Goal: Task Accomplishment & Management: Use online tool/utility

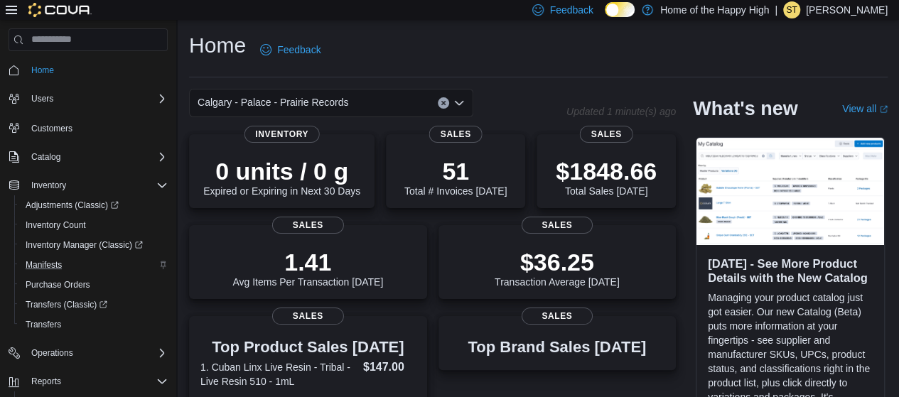
scroll to position [129, 0]
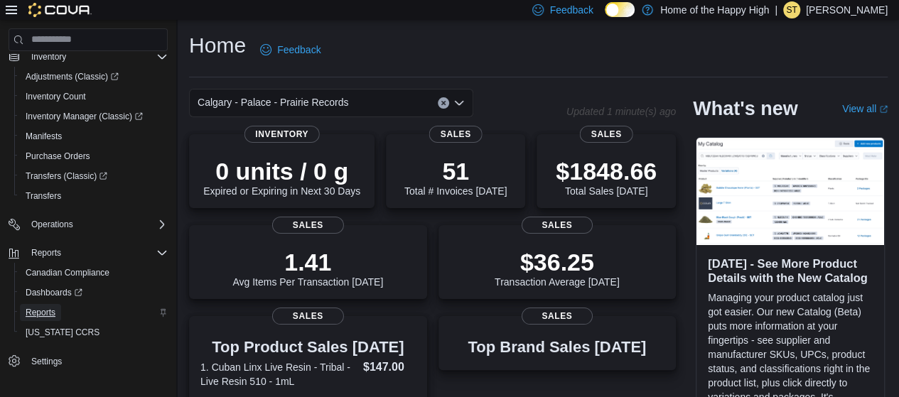
click at [51, 311] on span "Reports" at bounding box center [41, 312] width 30 height 11
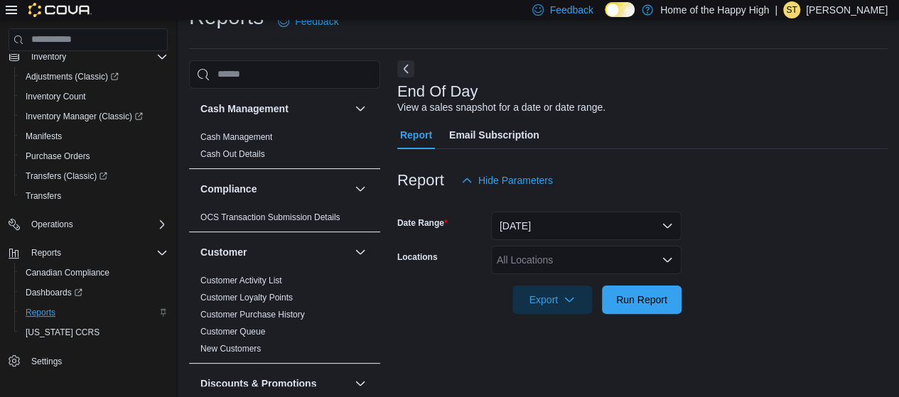
scroll to position [29, 0]
click at [516, 252] on div "All Locations" at bounding box center [586, 259] width 191 height 28
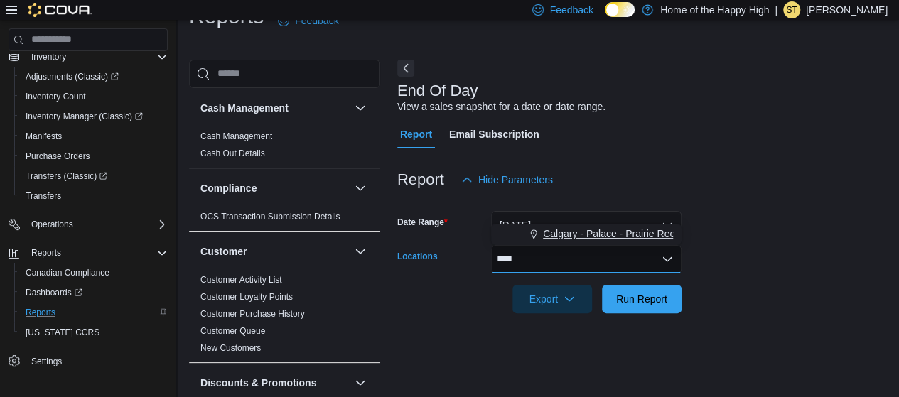
type input "****"
click at [558, 238] on span "Calgary - Palace - Prairie Records" at bounding box center [618, 234] width 151 height 14
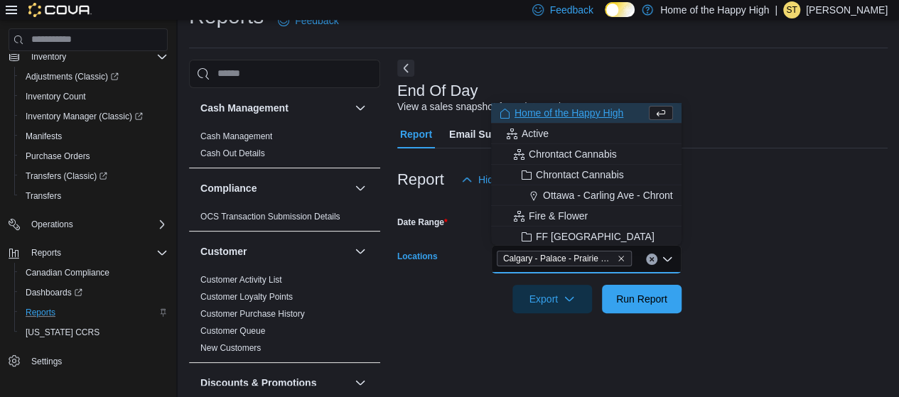
click at [682, 247] on form "Date Range Today Locations Calgary - Palace - Prairie Records Combo box. Select…" at bounding box center [642, 253] width 490 height 119
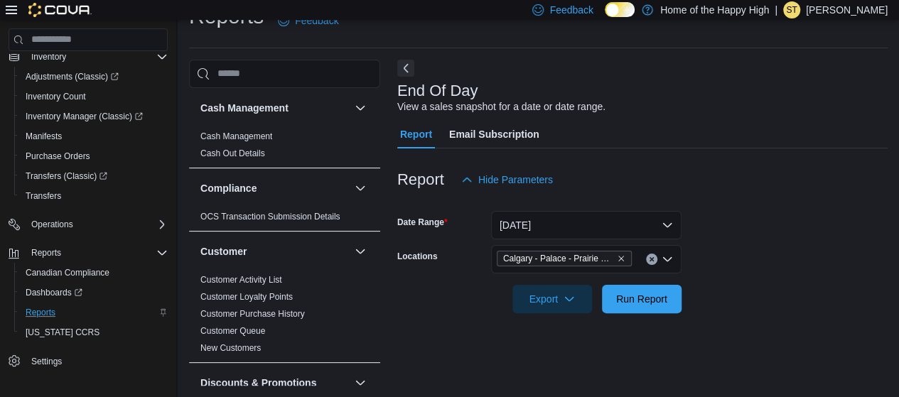
click at [641, 318] on div at bounding box center [642, 321] width 490 height 17
click at [637, 299] on span "Run Report" at bounding box center [641, 298] width 51 height 14
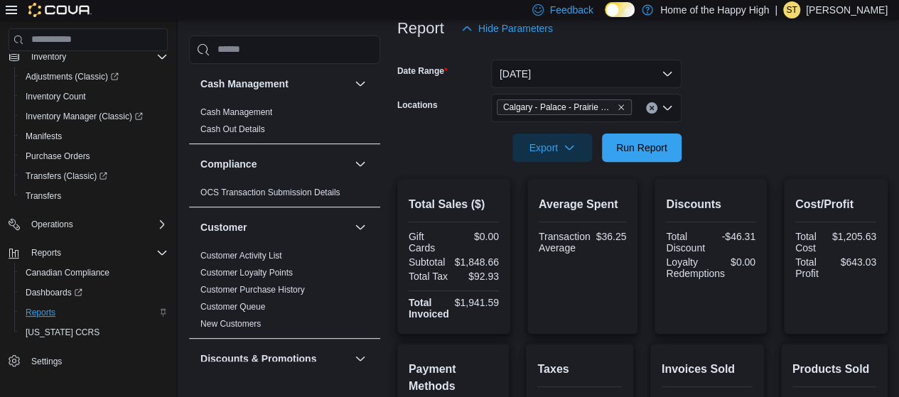
scroll to position [156, 0]
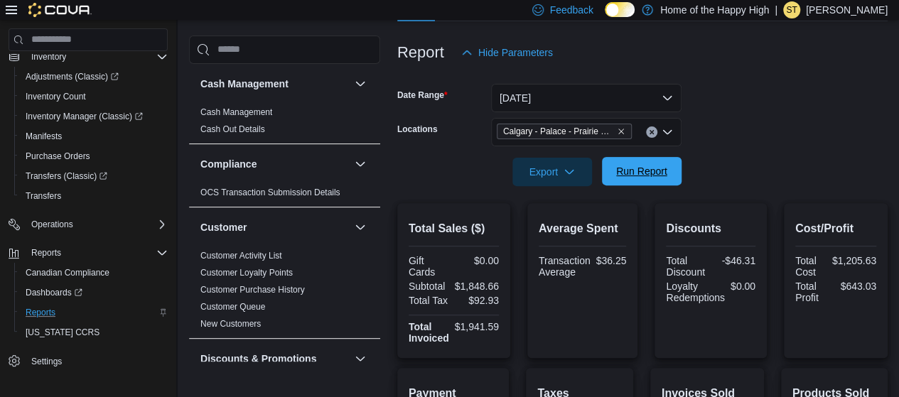
click at [628, 176] on span "Run Report" at bounding box center [641, 171] width 51 height 14
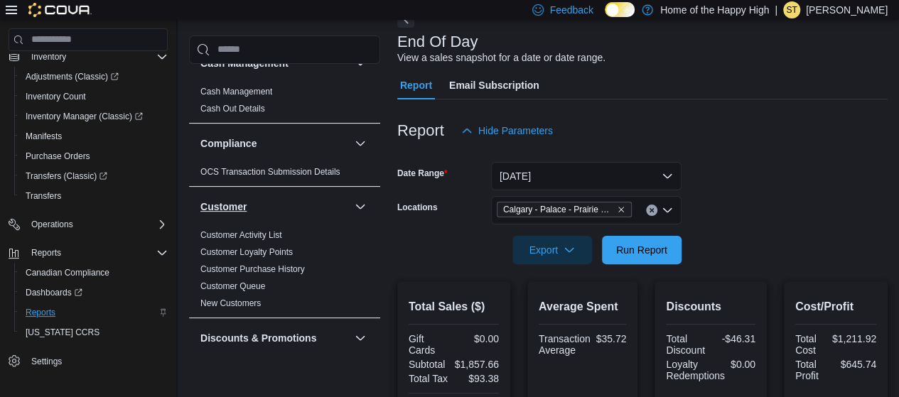
scroll to position [0, 0]
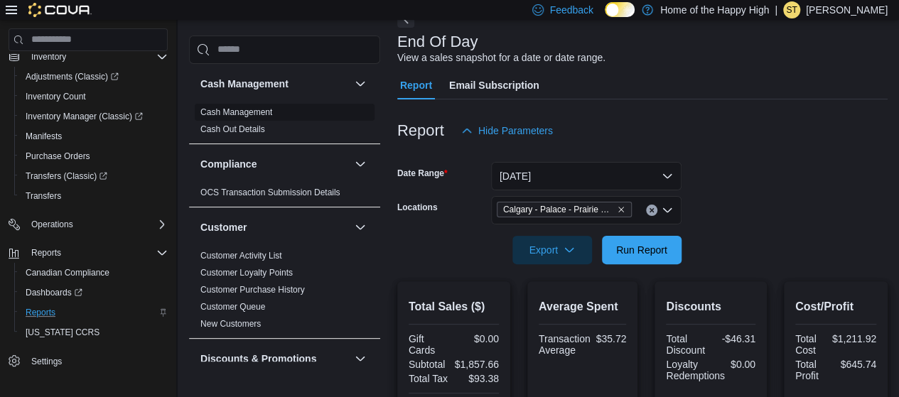
click at [237, 105] on span "Cash Management" at bounding box center [285, 112] width 180 height 17
click at [227, 109] on link "Cash Management" at bounding box center [236, 112] width 72 height 10
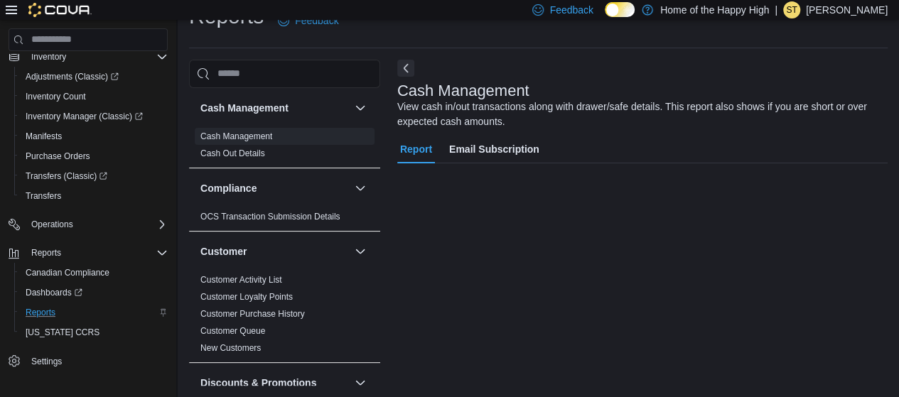
scroll to position [29, 0]
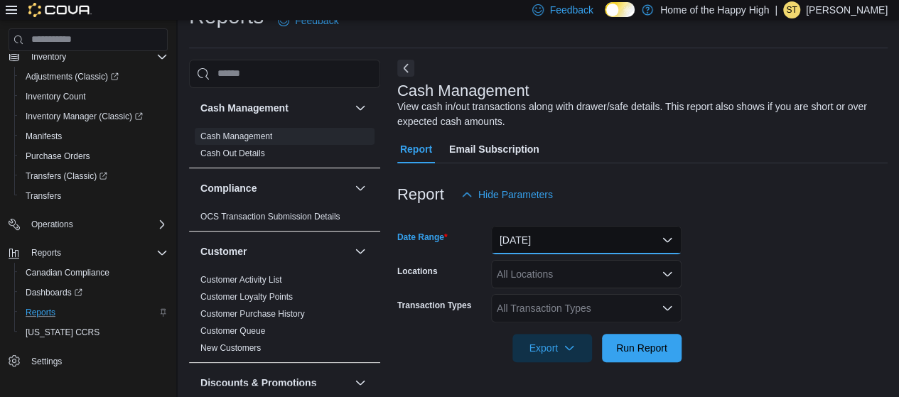
click at [533, 233] on button "Today" at bounding box center [586, 240] width 191 height 28
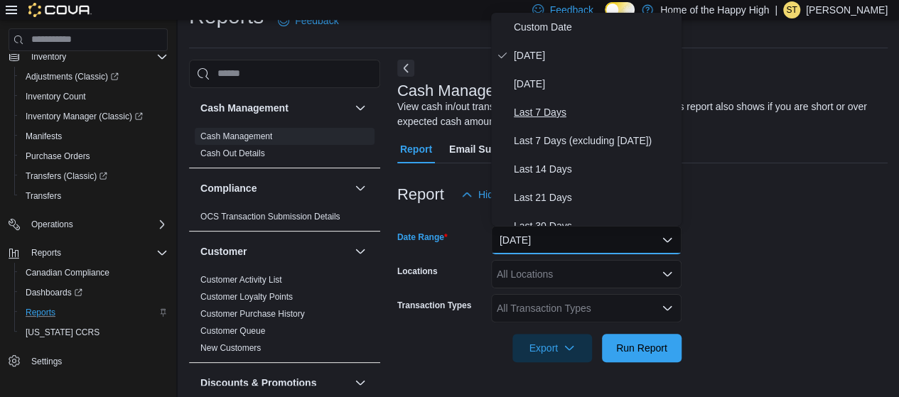
scroll to position [0, 0]
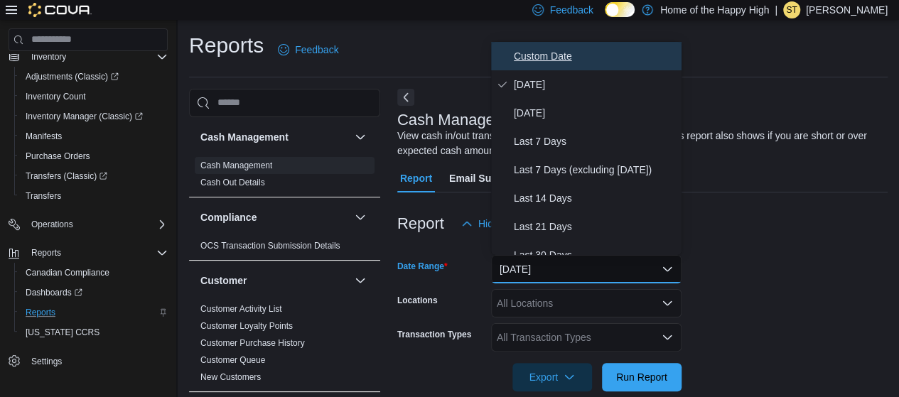
click at [539, 53] on span "Custom Date" at bounding box center [595, 56] width 162 height 17
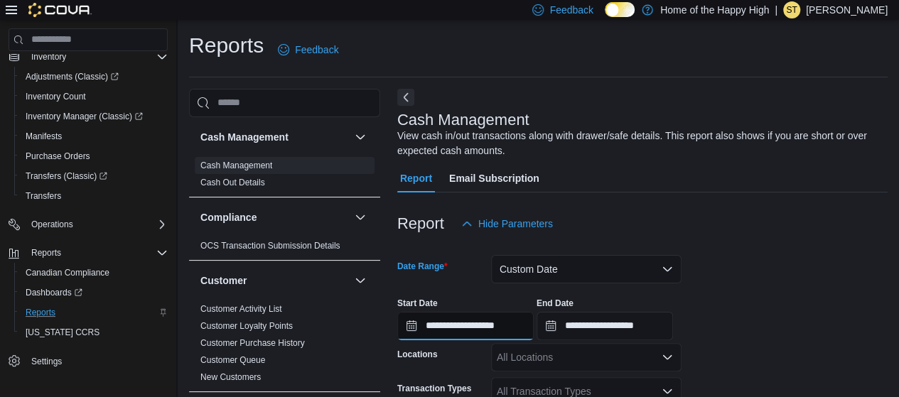
click at [458, 321] on input "**********" at bounding box center [465, 326] width 136 height 28
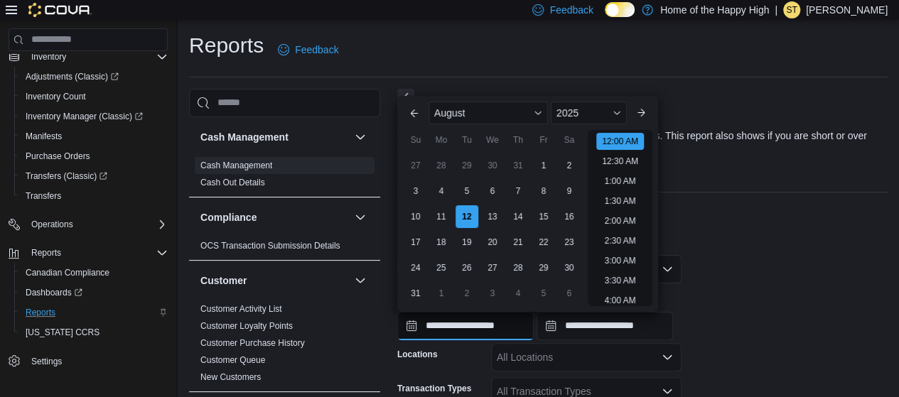
scroll to position [44, 0]
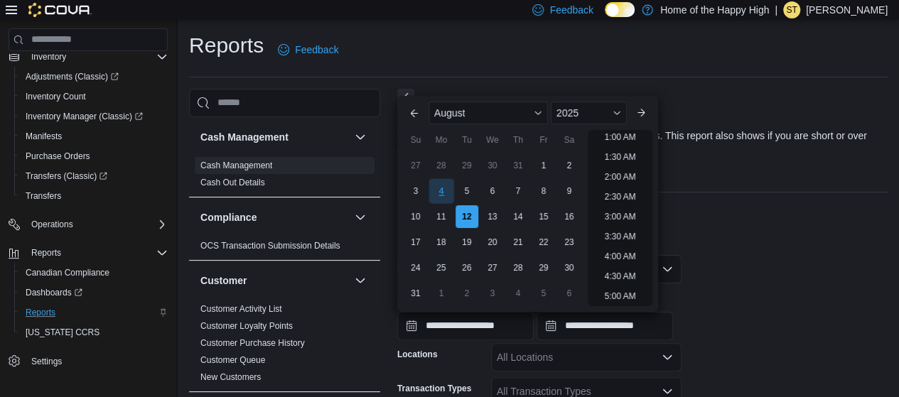
click at [441, 197] on div "4" at bounding box center [441, 190] width 25 height 25
type input "**********"
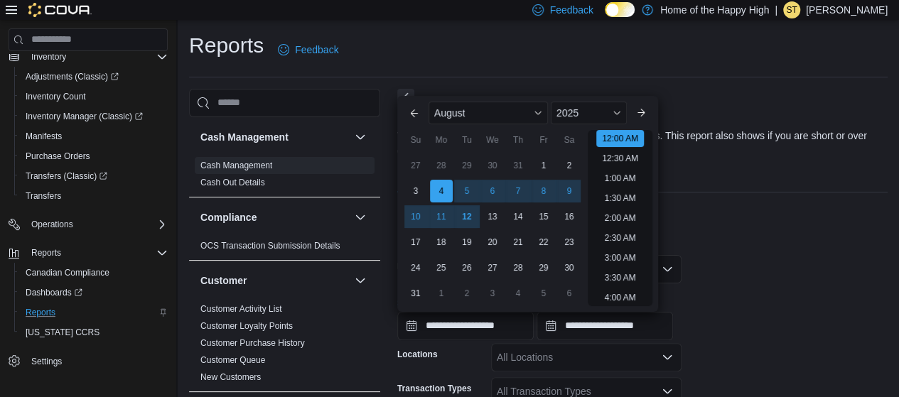
click at [613, 340] on div at bounding box center [642, 341] width 490 height 3
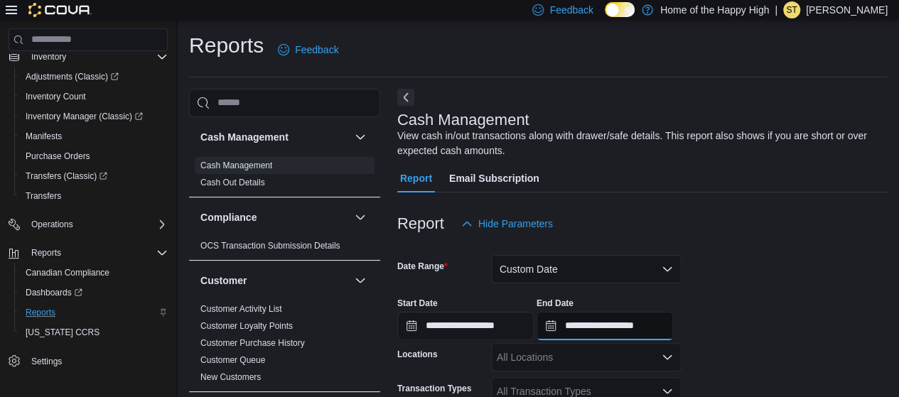
click at [601, 325] on input "**********" at bounding box center [605, 326] width 136 height 28
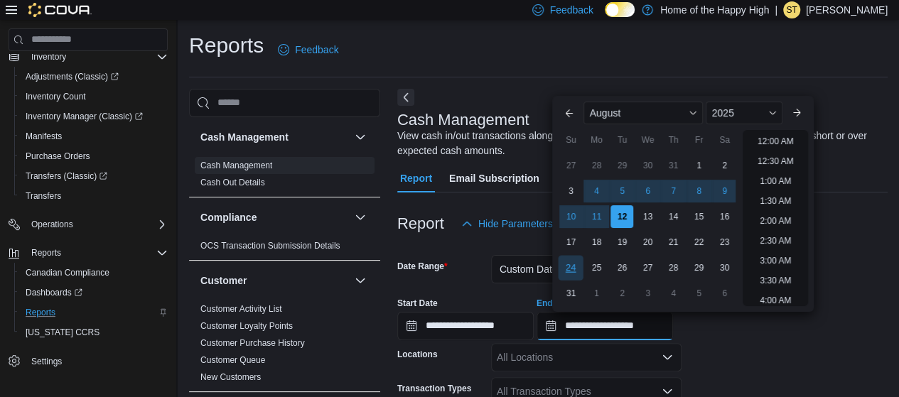
scroll to position [782, 0]
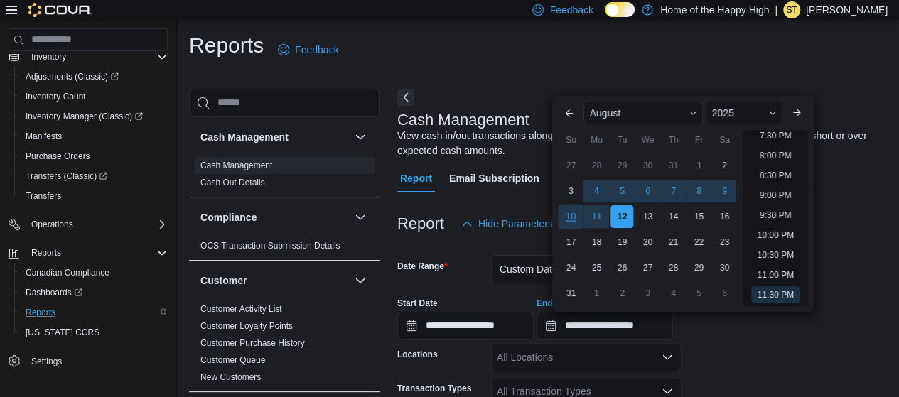
click at [571, 220] on div "10" at bounding box center [571, 216] width 25 height 25
type input "**********"
click at [519, 370] on div "All Locations" at bounding box center [586, 357] width 191 height 28
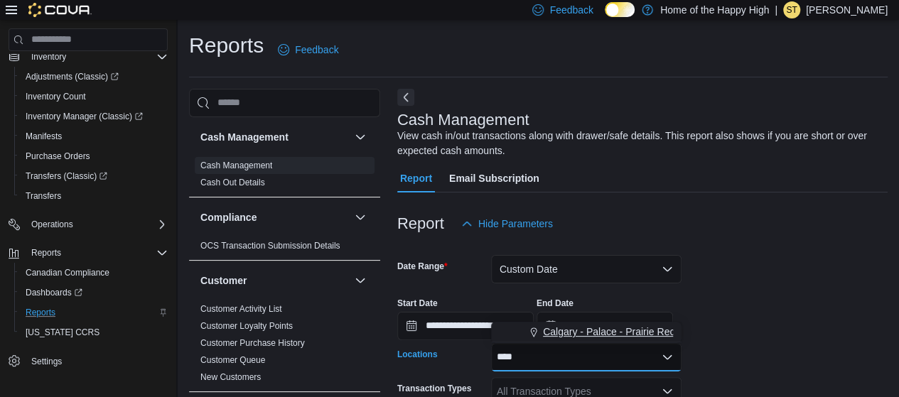
type input "****"
click at [563, 336] on span "Calgary - Palace - Prairie Records" at bounding box center [618, 332] width 151 height 14
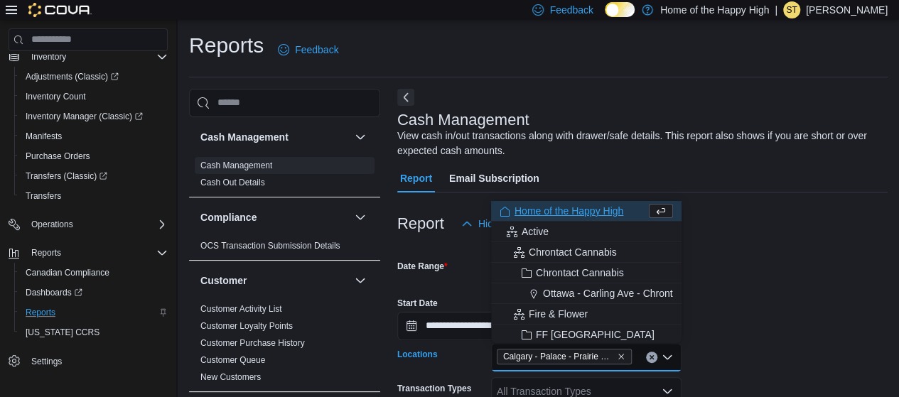
click at [764, 306] on div "**********" at bounding box center [642, 313] width 490 height 54
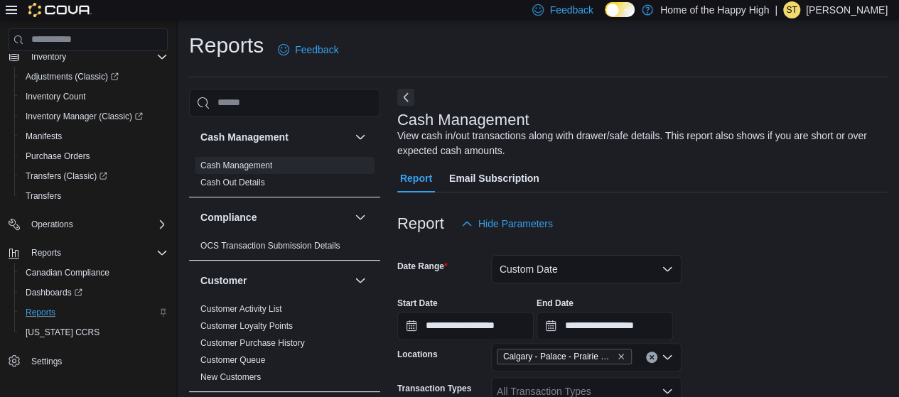
scroll to position [76, 0]
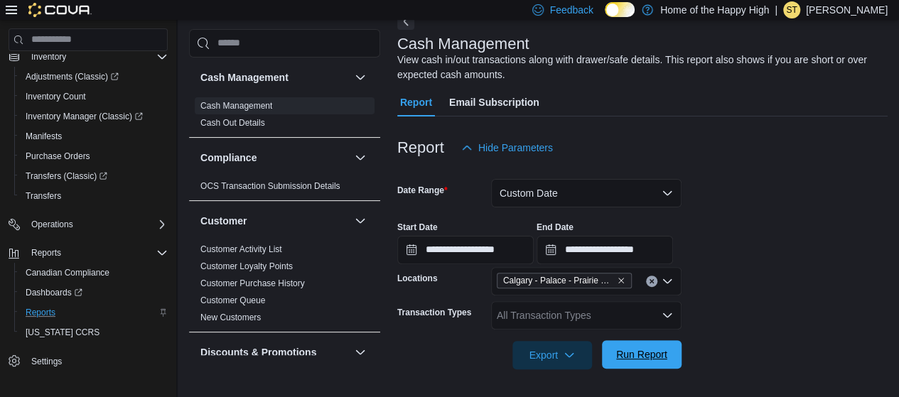
click at [635, 355] on span "Run Report" at bounding box center [641, 355] width 51 height 14
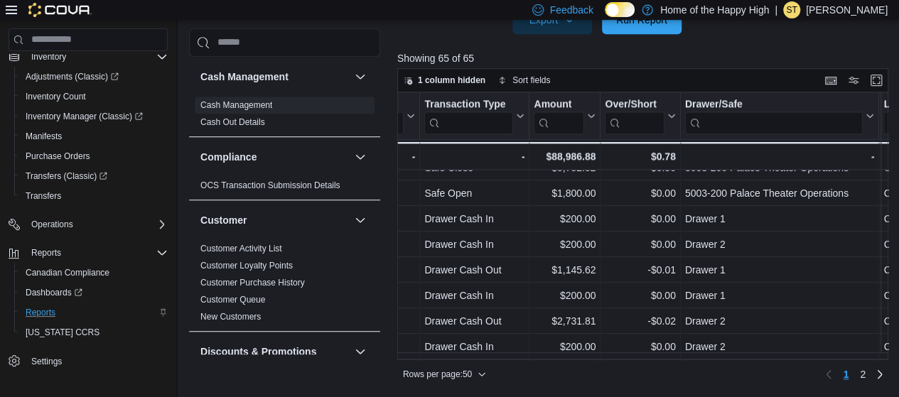
scroll to position [1095, 255]
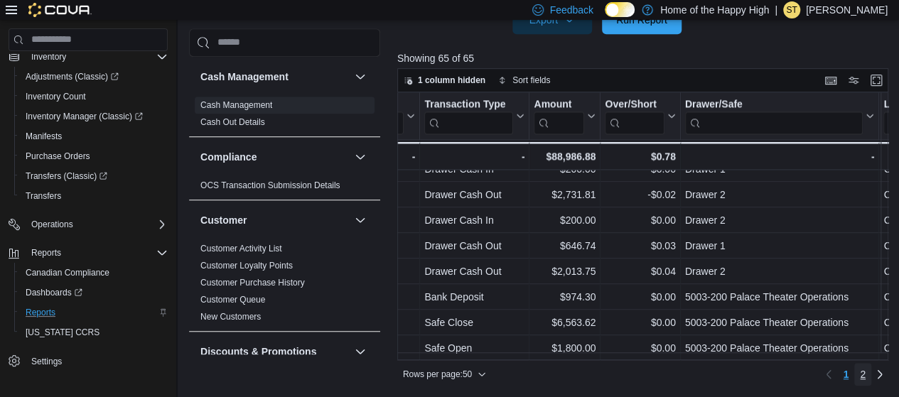
click at [866, 375] on span "2" at bounding box center [863, 375] width 6 height 14
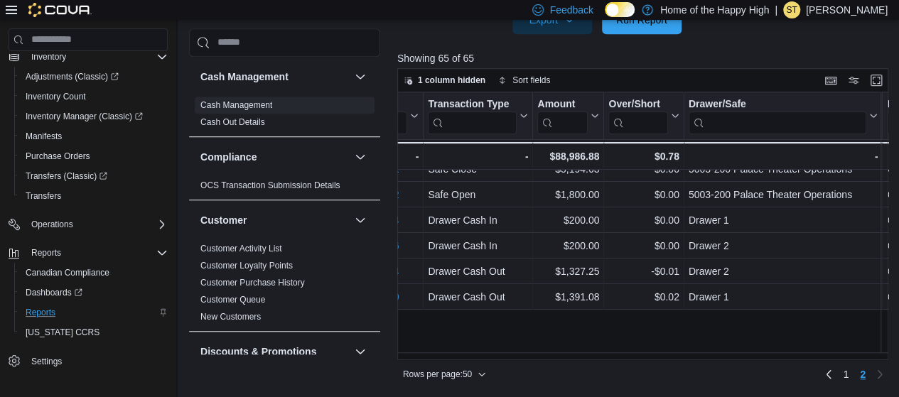
scroll to position [0, 252]
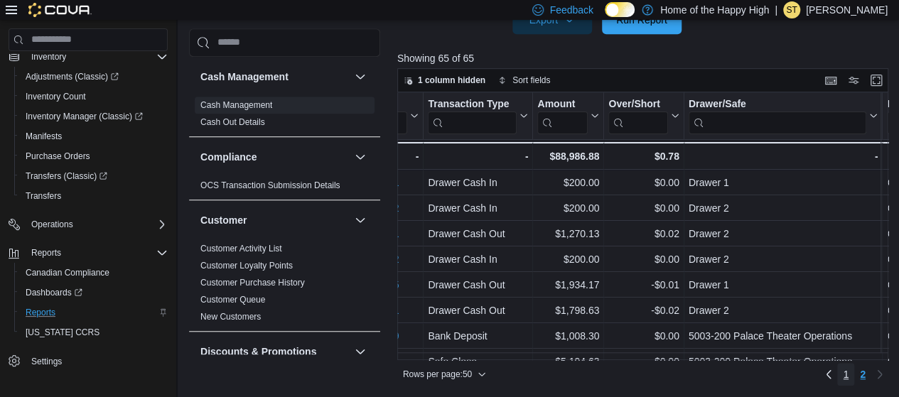
click at [854, 378] on link "1" at bounding box center [845, 374] width 17 height 23
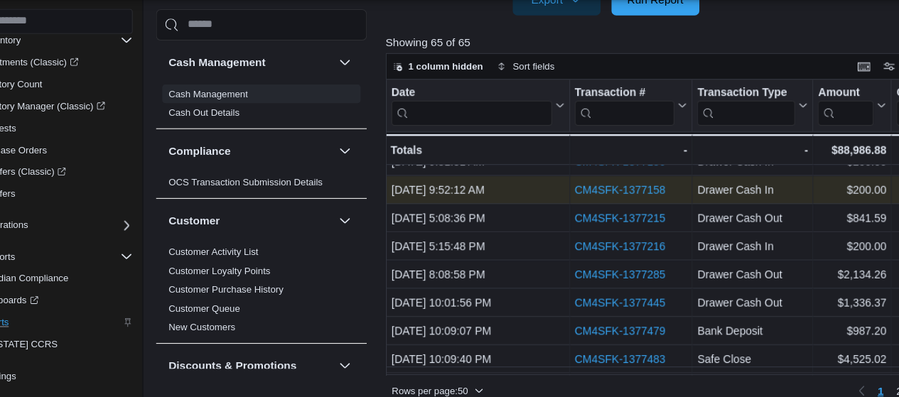
scroll to position [412, 0]
